Goal: Task Accomplishment & Management: Use online tool/utility

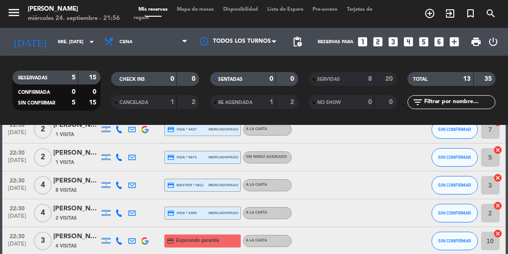
scroll to position [55, 0]
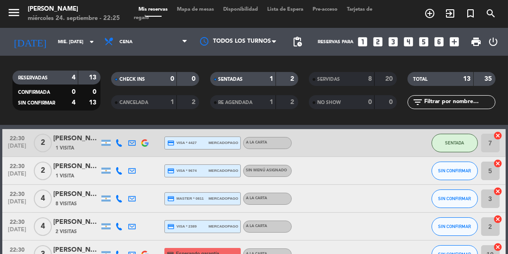
scroll to position [55, 0]
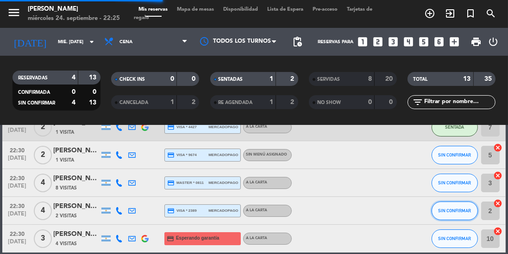
click at [448, 214] on button "SIN CONFIRMAR" at bounding box center [455, 210] width 46 height 19
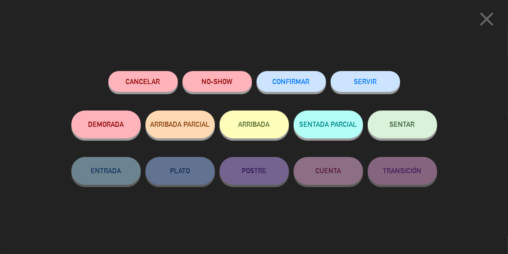
click at [410, 130] on button "SENTAR" at bounding box center [403, 124] width 70 height 28
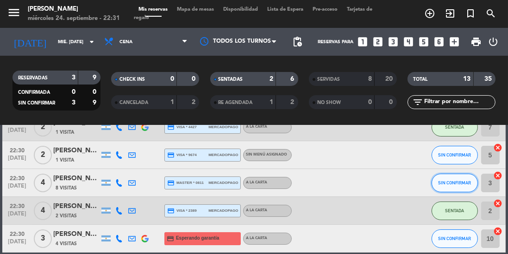
click at [456, 182] on span "SIN CONFIRMAR" at bounding box center [454, 182] width 33 height 5
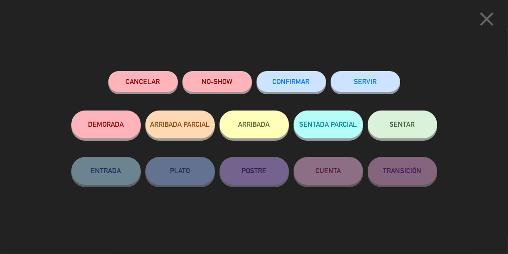
click at [408, 121] on button "SENTAR" at bounding box center [403, 124] width 70 height 28
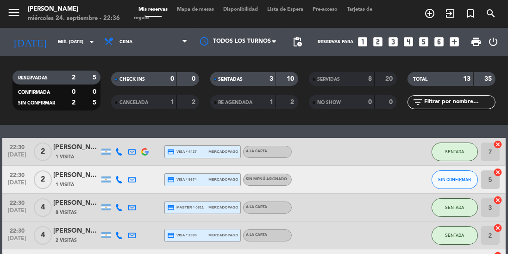
scroll to position [25, 0]
